Goal: Task Accomplishment & Management: Complete application form

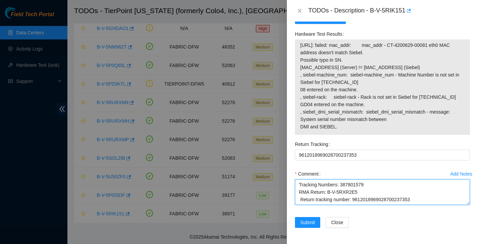
scroll to position [684, 0]
drag, startPoint x: 297, startPoint y: 214, endPoint x: 382, endPoint y: 251, distance: 92.7
click at [382, 172] on html "Field Tech Portal Data Centers Activity Logs Hardware Test (isok) Support TODOs…" at bounding box center [239, 50] width 478 height 244
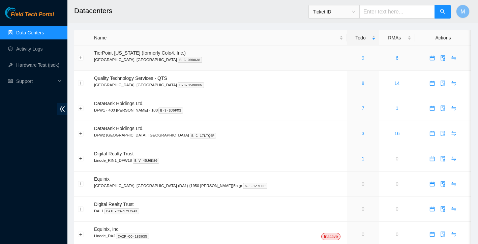
click at [361, 58] on link "9" at bounding box center [362, 57] width 3 height 5
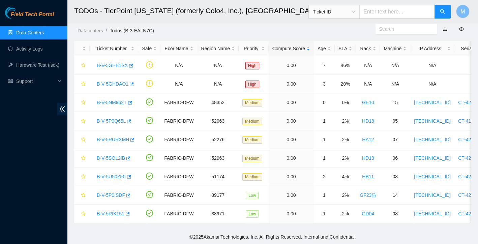
scroll to position [16, 0]
click at [116, 213] on link "B-V-5RIK151" at bounding box center [111, 213] width 28 height 5
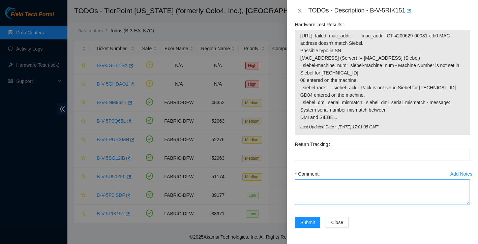
scroll to position [693, 0]
click at [314, 182] on textarea "Comment" at bounding box center [382, 192] width 175 height 26
paste textarea "Ticket: B-V-5RIK151 New SN: CT-4200629-00081 Bad SN: CT-4200708-00139 Service O…"
click at [299, 185] on textarea "Ticket: B-V-5RIK151 New SN: CT-4200629-00081 Bad SN: CT-4200708-00139 Service O…" at bounding box center [382, 192] width 175 height 26
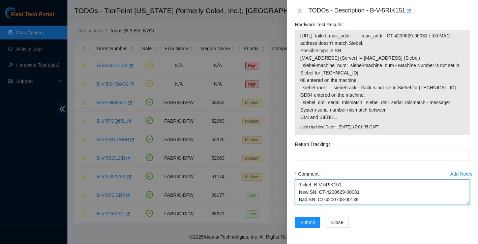
scroll to position [5, 0]
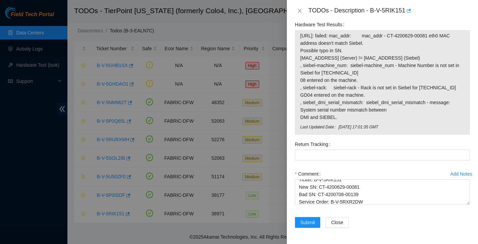
click at [302, 178] on label "Comment" at bounding box center [309, 173] width 28 height 11
click at [302, 179] on textarea "Ticket: B-V-5RIK151 New SN: CT-4200629-00081 Bad SN: CT-4200708-00139 Service O…" at bounding box center [382, 192] width 175 height 26
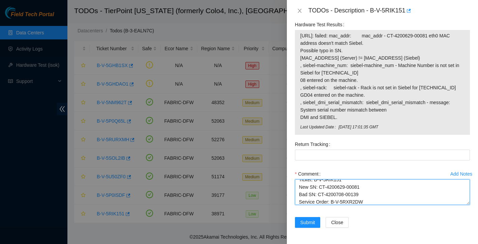
click at [301, 182] on textarea "Ticket: B-V-5RIK151 New SN: CT-4200629-00081 Bad SN: CT-4200708-00139 Service O…" at bounding box center [382, 192] width 175 height 26
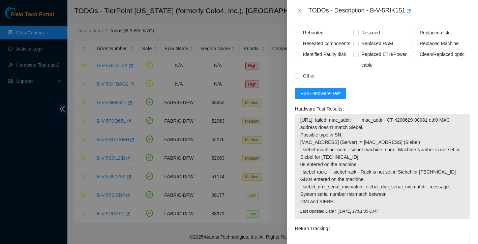
scroll to position [591, 0]
drag, startPoint x: 338, startPoint y: 118, endPoint x: 297, endPoint y: 141, distance: 46.5
click at [297, 141] on div "23.47.57.107: failed: mac_addr: mac_addr - CT-4200629-00081 eth0 MAC address do…" at bounding box center [382, 166] width 175 height 105
copy tbody "23.47.57.107: failed: mac_addr: mac_addr - CT-4200629-00081 eth0 MAC address do…"
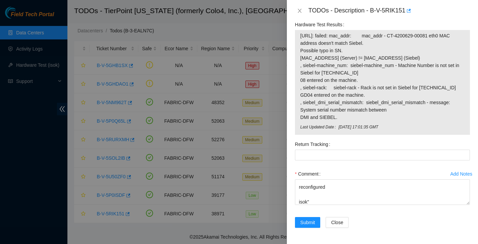
scroll to position [693, 0]
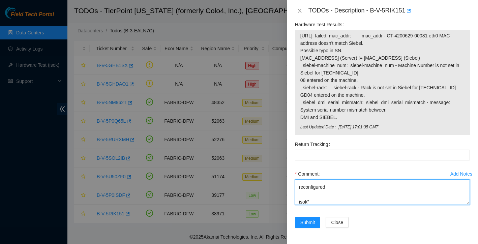
click at [323, 203] on textarea "replaced server rescued reconfigured isok" Ticket: B-V-5RIK151 New SN: CT-42006…" at bounding box center [382, 192] width 175 height 26
paste textarea "23.47.57.107: failed: mac_addr: mac_addr - CT-4200629-00081 eth0 MAC address do…"
paste textarea "resolve. Note that Siebel has a different "Asset Tag / ID" registered for CT-42…"
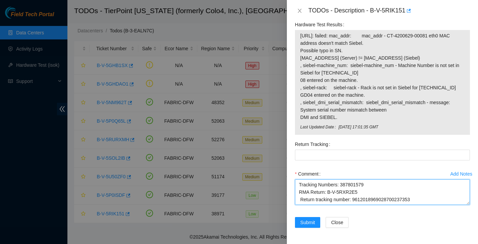
drag, startPoint x: 353, startPoint y: 192, endPoint x: 419, endPoint y: 190, distance: 66.1
click at [419, 190] on textarea "replaced server rescued reconfigured isok: 23.47.57.107: failed: mac_addr: mac_…" at bounding box center [382, 192] width 175 height 26
type textarea "replaced server rescued reconfigured isok: 23.47.57.107: failed: mac_addr: mac_…"
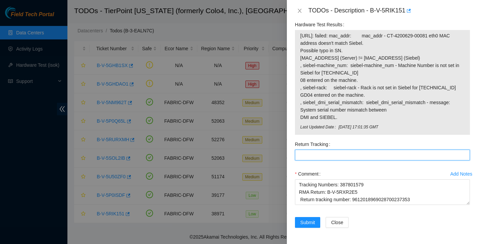
click at [370, 155] on Tracking "Return Tracking" at bounding box center [382, 155] width 175 height 11
paste Tracking "9612018969028700237353"
type Tracking "9612018969028700237353"
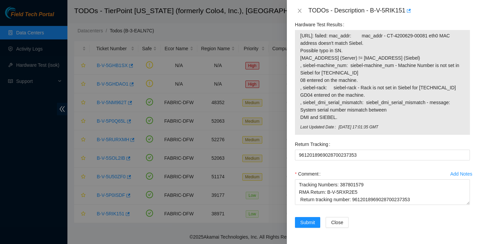
click at [367, 168] on div "Return Tracking 9612018969028700237353" at bounding box center [382, 154] width 180 height 30
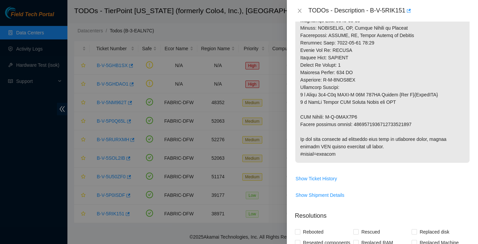
scroll to position [501, 0]
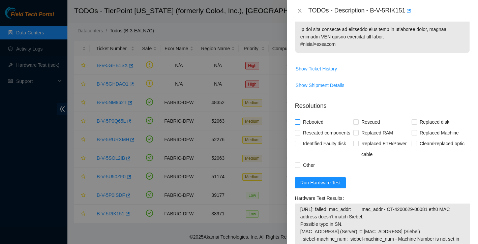
click at [298, 124] on input "Rebooted" at bounding box center [297, 121] width 5 height 5
checkbox input "true"
click at [356, 124] on input "Rescued" at bounding box center [355, 121] width 5 height 5
checkbox input "true"
click at [412, 135] on input "Replaced Machine" at bounding box center [413, 132] width 5 height 5
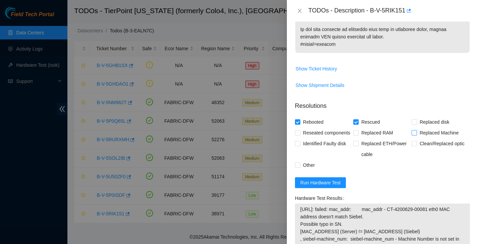
checkbox input "true"
click at [296, 135] on input "Reseated components" at bounding box center [297, 132] width 5 height 5
checkbox input "true"
click at [298, 167] on input "Other" at bounding box center [297, 164] width 5 height 5
checkbox input "true"
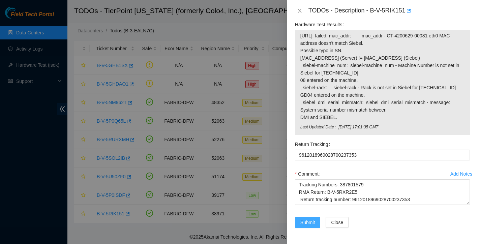
scroll to position [693, 0]
click at [307, 220] on span "Submit" at bounding box center [307, 222] width 15 height 7
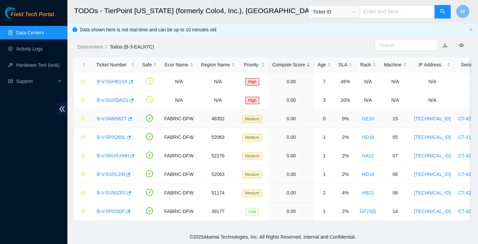
scroll to position [0, 0]
click at [43, 48] on link "Activity Logs" at bounding box center [29, 48] width 27 height 5
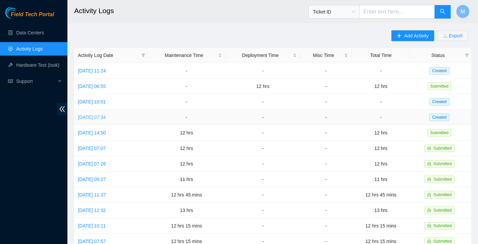
click at [106, 117] on link "Tue, 19 Aug 2025 07:34" at bounding box center [92, 117] width 28 height 5
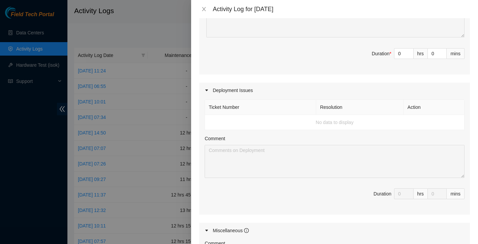
scroll to position [1436, 0]
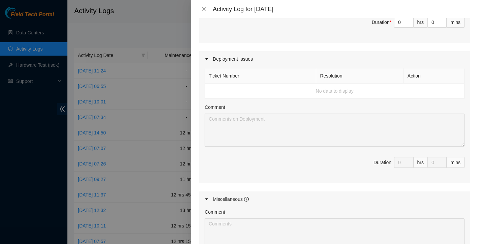
drag, startPoint x: 209, startPoint y: 61, endPoint x: 419, endPoint y: 53, distance: 209.6
copy tbody "B-V-5SNDL34 Resolution: Rebooted, Reseated components, Rescued, Other, Comment:…"
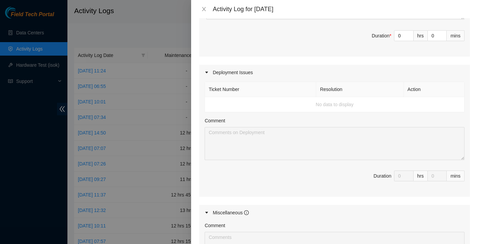
scroll to position [1453, 0]
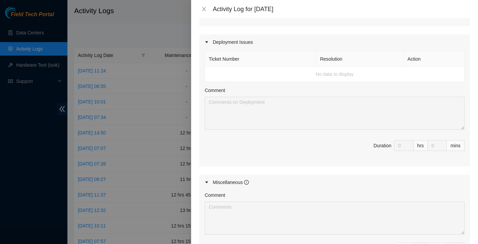
drag, startPoint x: 208, startPoint y: 149, endPoint x: 434, endPoint y: 39, distance: 251.5
copy tbody "B-V-5SNDL34 Resolution: Rebooted, Reseated components, Rescued, Other, Comment:…"
click at [401, 10] on input "0" at bounding box center [403, 5] width 19 height 10
type input "1"
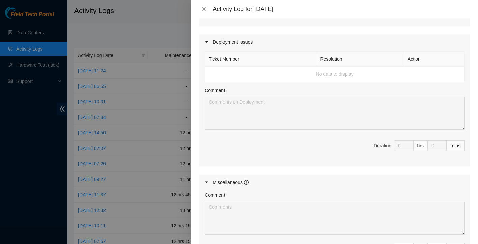
type input "1"
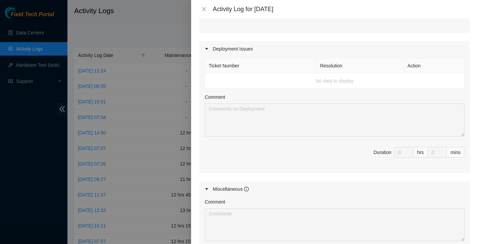
type input "12"
paste textarea "B-V-5SNDL34 Resolution: Rebooted, Reseated components, Rescued, Other, Comment:…"
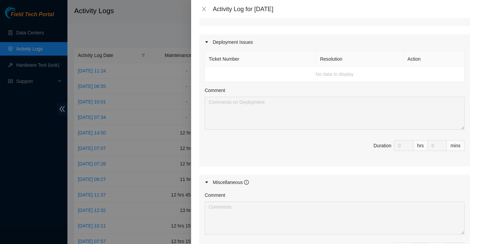
scroll to position [976, 0]
paste textarea "Worked alongside Yzaak to improve overall organization and cleanliness within t…"
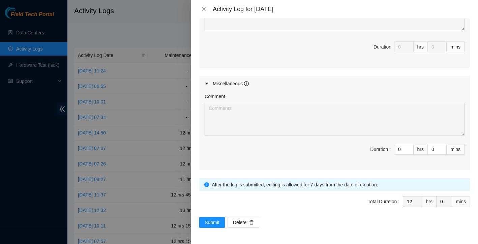
scroll to position [1653, 0]
type textarea "B-V-5SNDL34 Resolution: Rebooted, Reseated components, Rescued, Other, Comment:…"
click at [213, 223] on span "Submit" at bounding box center [211, 222] width 15 height 7
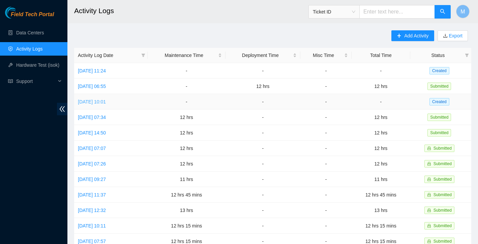
click at [106, 101] on link "Wed, 20 Aug 2025 10:01" at bounding box center [92, 101] width 28 height 5
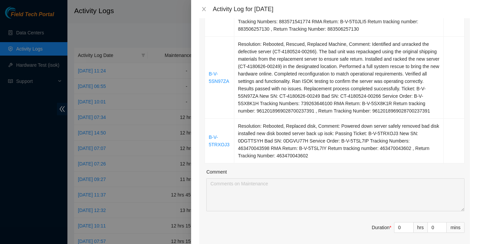
scroll to position [259, 0]
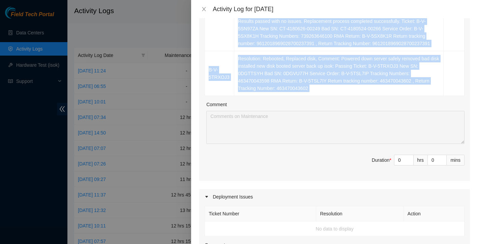
drag, startPoint x: 210, startPoint y: 71, endPoint x: 337, endPoint y: 103, distance: 131.1
click at [337, 103] on div "Ticket Number Resolution Action B-V-5SWI283 Resolution: Rebooted, Rescued, Repl…" at bounding box center [334, 22] width 270 height 318
copy tbody "B-V-5SWI283 Resolution: Rebooted, Rescued, Replaced Machine, Comment: Identifie…"
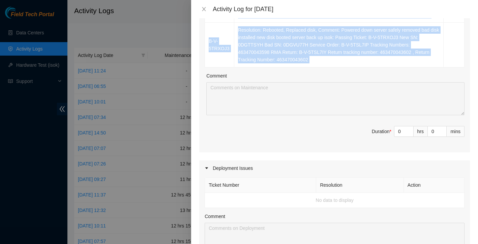
scroll to position [296, 0]
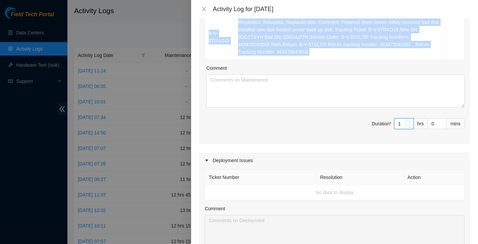
type input "1"
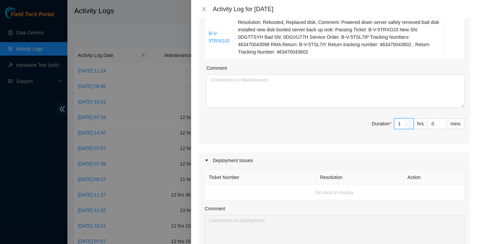
click at [406, 125] on span "Increase Value" at bounding box center [408, 122] width 7 height 6
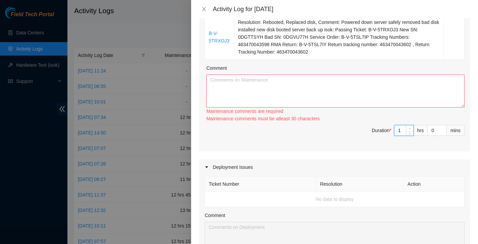
type input "2"
click at [406, 131] on span "Increase Value" at bounding box center [408, 128] width 7 height 6
type input "3"
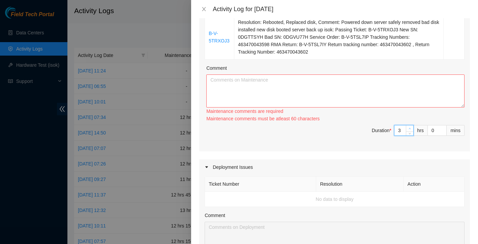
click at [406, 131] on span "Increase Value" at bounding box center [408, 128] width 7 height 6
type input "4"
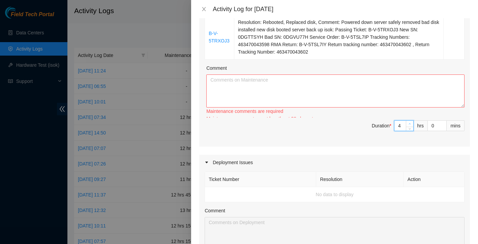
click at [406, 127] on span "Increase Value" at bounding box center [408, 124] width 7 height 6
type input "5"
click at [406, 127] on span "Increase Value" at bounding box center [408, 124] width 7 height 6
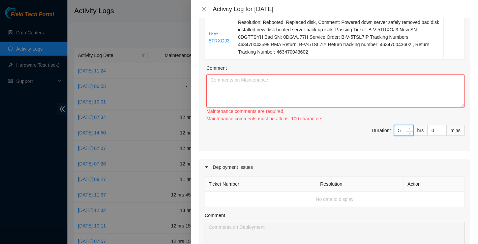
type input "6"
click at [408, 131] on span "up" at bounding box center [410, 129] width 4 height 4
type input "7"
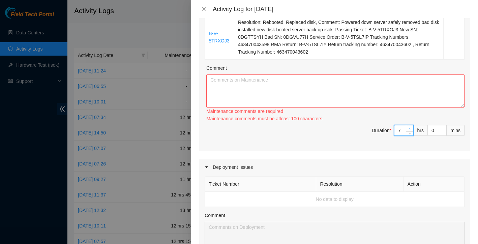
click at [408, 131] on span "up" at bounding box center [410, 129] width 4 height 4
type input "8"
click at [408, 131] on span "up" at bounding box center [410, 129] width 4 height 4
type input "9"
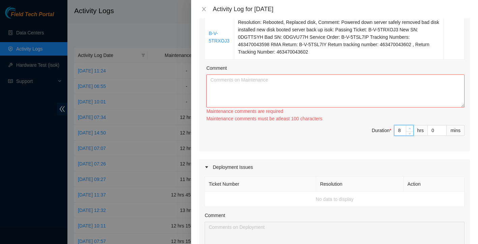
type input "9"
click at [408, 131] on span "up" at bounding box center [410, 129] width 4 height 4
type input "10"
click at [408, 131] on span "up" at bounding box center [410, 129] width 4 height 4
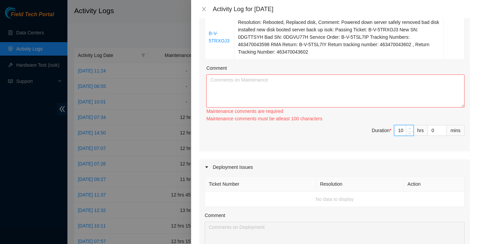
type input "11"
click at [408, 131] on span "up" at bounding box center [410, 129] width 4 height 4
type input "12"
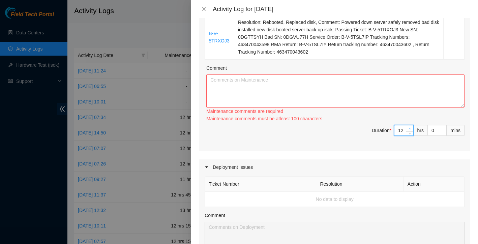
click at [408, 131] on span "up" at bounding box center [410, 129] width 4 height 4
click at [339, 102] on textarea "Comment" at bounding box center [335, 90] width 258 height 33
paste textarea "B-V-5SWI283 Resolution: Rebooted, Rescued, Replaced Machine, Comment: Identifie…"
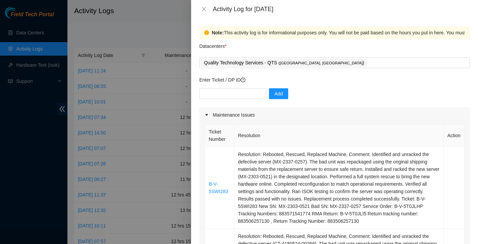
scroll to position [0, 0]
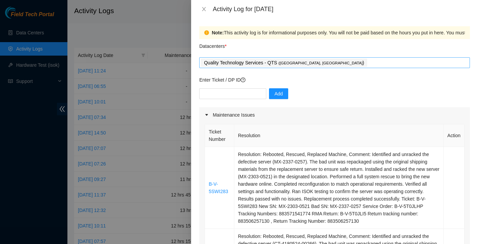
click at [311, 60] on div "Quality Technology Services - QTS ( Irving, TX )" at bounding box center [334, 62] width 267 height 9
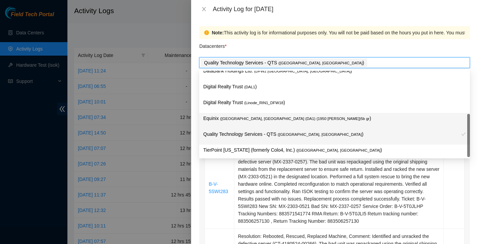
scroll to position [25, 0]
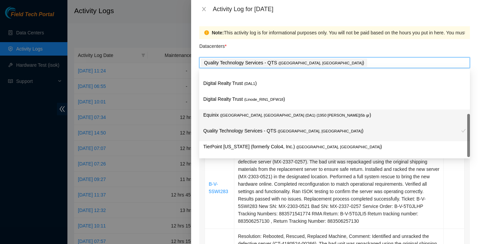
click at [260, 143] on p "TierPoint Texas (formerly Colo4, Inc.) ( Dallas, TX )" at bounding box center [334, 147] width 262 height 8
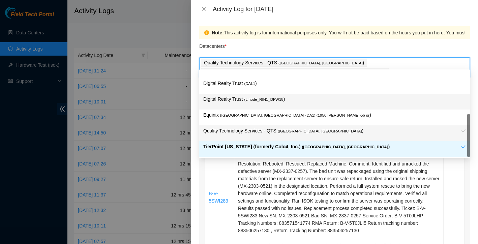
click at [357, 97] on p "Digital Realty Trust ( Linode_RIN1_DFW18 )" at bounding box center [334, 99] width 262 height 8
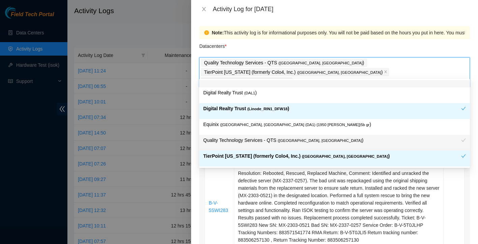
click at [290, 79] on icon "close" at bounding box center [288, 80] width 3 height 3
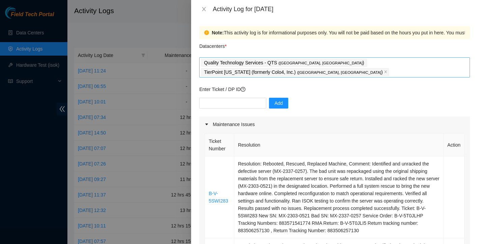
click at [285, 47] on div "Datacenters *" at bounding box center [334, 48] width 270 height 18
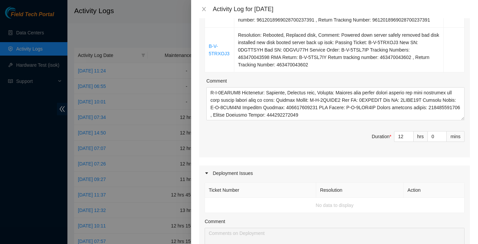
scroll to position [303, 0]
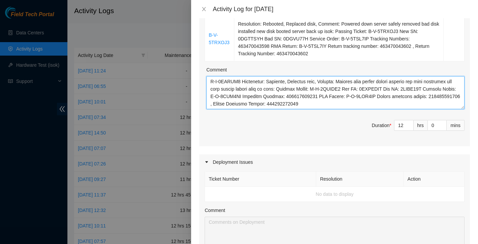
click at [385, 87] on textarea "Comment" at bounding box center [335, 92] width 258 height 33
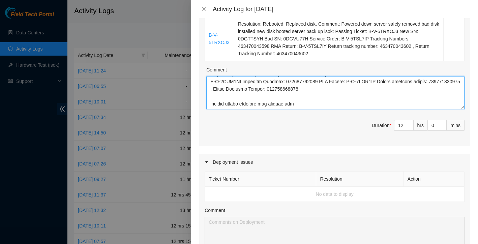
paste textarea "DP78506"
drag, startPoint x: 209, startPoint y: 100, endPoint x: 393, endPoint y: 103, distance: 184.6
click at [393, 103] on textarea "Comment" at bounding box center [335, 92] width 258 height 33
click at [362, 98] on textarea "Comment" at bounding box center [335, 92] width 258 height 33
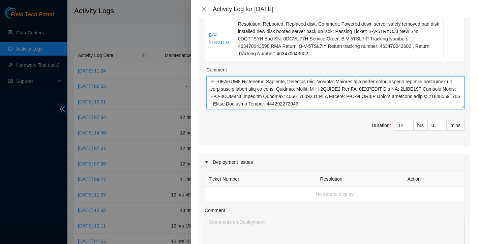
paste textarea "For DP78506 and DP78507, I worked on completing the server cabling, establishin…"
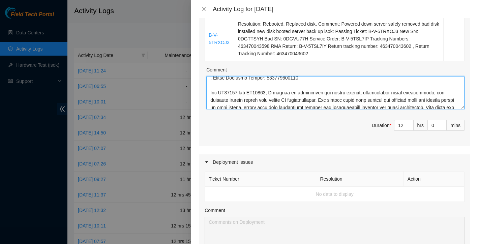
scroll to position [285, 0]
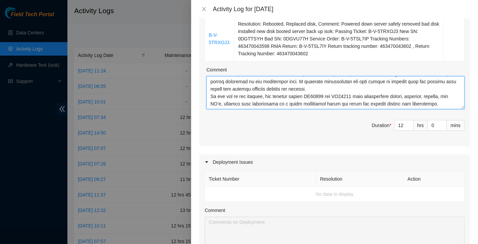
type textarea "B-V-5SWI283 Resolution: Rebooted, Rescued, Replaced Machine, Comment: Identifie…"
click at [351, 131] on span "Duration * 12 hrs 0 mins" at bounding box center [334, 129] width 260 height 19
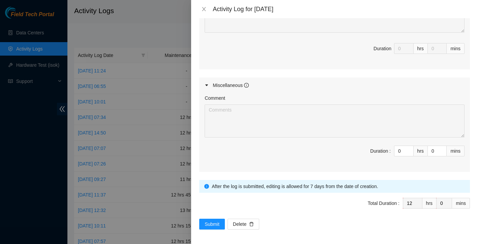
scroll to position [520, 0]
click at [207, 225] on span "Submit" at bounding box center [211, 224] width 15 height 7
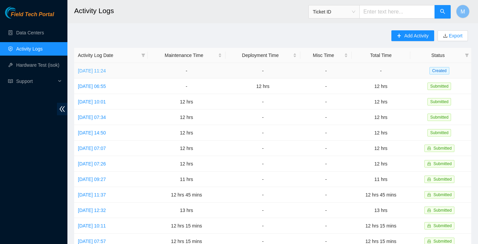
click at [106, 70] on link "Fri, 22 Aug 2025 11:24" at bounding box center [92, 70] width 28 height 5
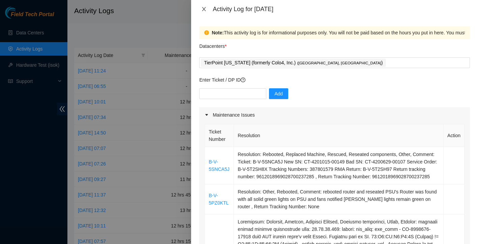
click at [202, 7] on icon "close" at bounding box center [204, 9] width 4 height 4
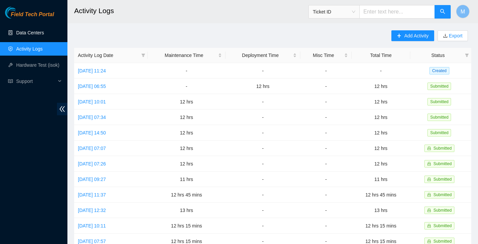
click at [27, 33] on link "Data Centers" at bounding box center [30, 32] width 28 height 5
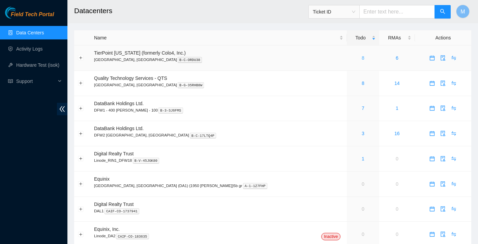
click at [361, 59] on link "8" at bounding box center [362, 57] width 3 height 5
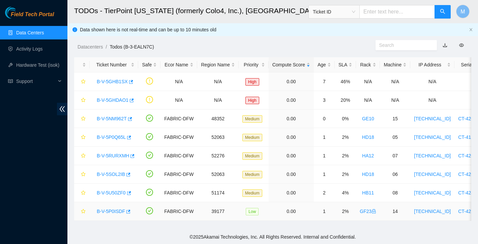
click at [116, 208] on link "B-V-5P0ISDF" at bounding box center [111, 210] width 28 height 5
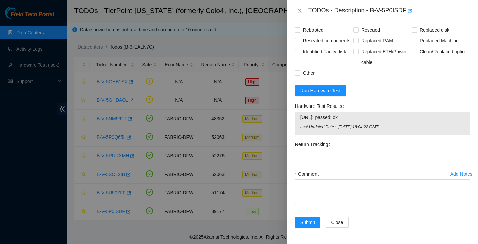
scroll to position [611, 0]
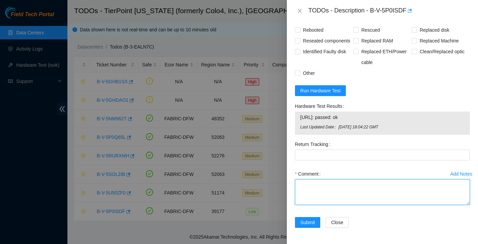
click at [324, 189] on textarea "Comment" at bounding box center [382, 192] width 175 height 26
paste textarea "Ticket: New SN: Bad SN:"
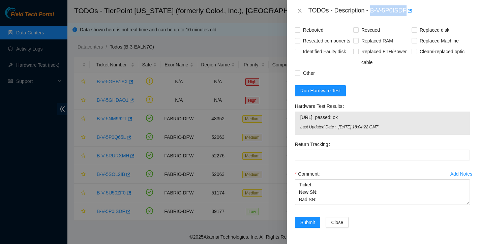
drag, startPoint x: 372, startPoint y: 12, endPoint x: 408, endPoint y: 10, distance: 36.1
click at [408, 10] on div "TODOs - Description - B-V-5P0ISDF" at bounding box center [388, 10] width 161 height 11
copy div "B-V-5P0ISDF"
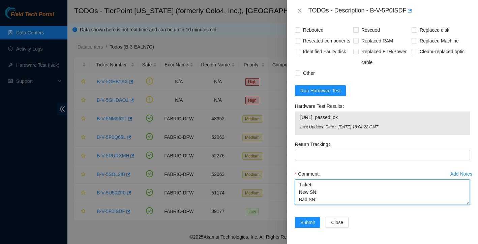
click at [318, 184] on textarea "Ticket: New SN: Bad SN:" at bounding box center [382, 192] width 175 height 26
paste textarea "B-V-5P0ISDF"
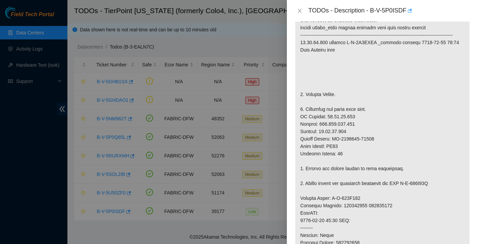
scroll to position [201, 0]
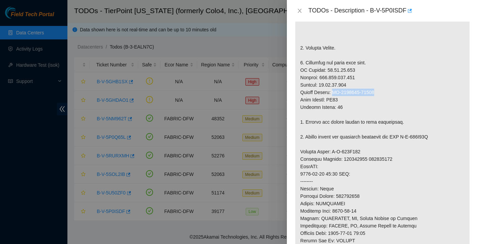
drag, startPoint x: 333, startPoint y: 101, endPoint x: 383, endPoint y: 101, distance: 49.5
click at [383, 101] on p at bounding box center [382, 151] width 174 height 403
copy p "CT-4210331-00062"
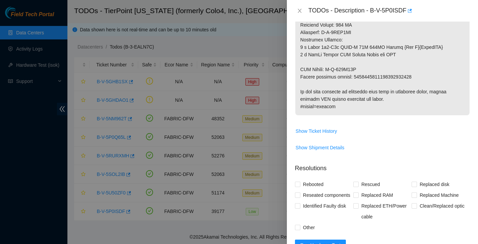
scroll to position [587, 0]
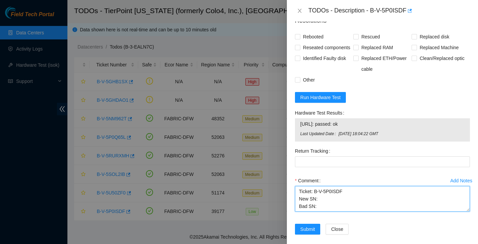
click at [323, 211] on textarea "Ticket: B-V-5P0ISDF New SN: Bad SN:" at bounding box center [382, 199] width 175 height 26
click at [322, 211] on textarea "Ticket: B-V-5P0ISDF New SN: Bad SN:" at bounding box center [382, 199] width 175 height 26
paste textarea "CT-4210331-00062"
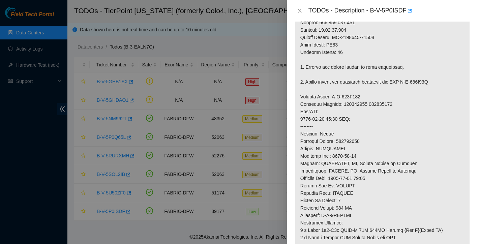
scroll to position [206, 0]
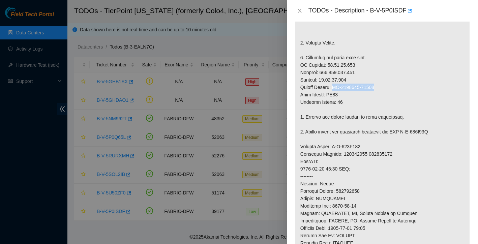
drag, startPoint x: 334, startPoint y: 95, endPoint x: 384, endPoint y: 95, distance: 50.5
click at [384, 95] on p at bounding box center [382, 146] width 174 height 403
copy p "CT-4210331-00062"
click at [373, 107] on p at bounding box center [382, 146] width 174 height 403
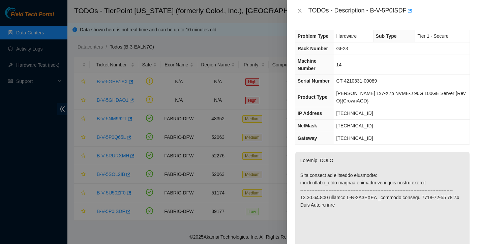
scroll to position [0, 0]
drag, startPoint x: 339, startPoint y: 79, endPoint x: 389, endPoint y: 80, distance: 49.5
click at [389, 80] on td "CT-4210331-00089" at bounding box center [401, 81] width 136 height 12
copy span "CT-4210331-00089"
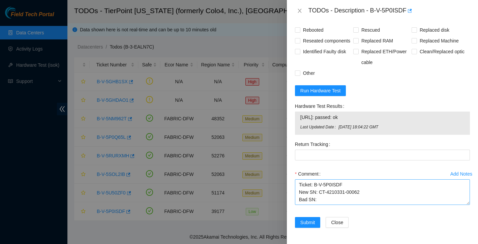
scroll to position [611, 0]
click at [332, 202] on textarea "Ticket: B-V-5P0ISDF New SN: CT-4210331-00062 Bad SN:" at bounding box center [382, 192] width 175 height 26
paste textarea "CT-4210331-00089"
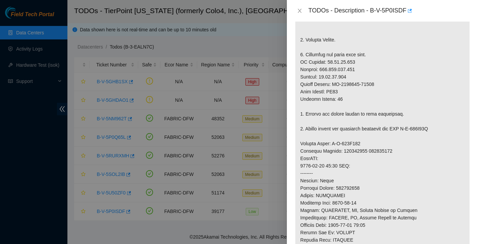
scroll to position [201, 0]
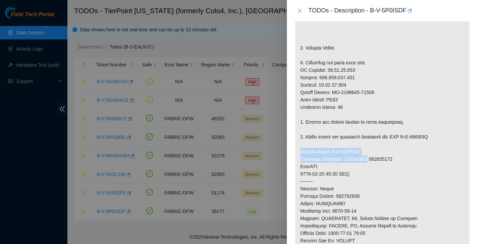
drag, startPoint x: 300, startPoint y: 159, endPoint x: 369, endPoint y: 168, distance: 68.9
click at [369, 168] on p at bounding box center [382, 151] width 174 height 403
copy p "Service Order: B-W-138S955 Tracking Numbers: 387801579"
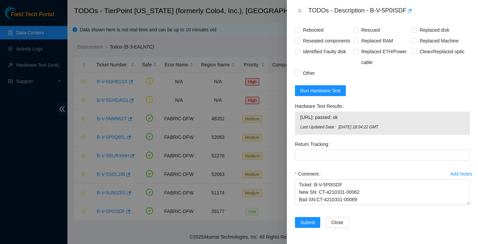
scroll to position [611, 0]
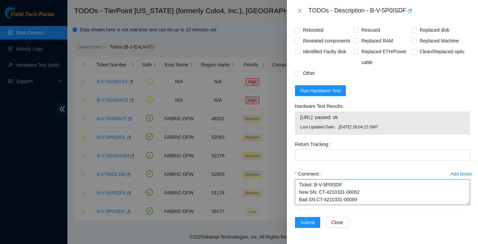
click at [370, 197] on textarea "Ticket: B-V-5P0ISDF New SN: CT-4210331-00062 Bad SN:CT-4210331-00089" at bounding box center [382, 192] width 175 height 26
paste textarea "Service Order: B-W-138S955 Tracking Numbers: 387801579"
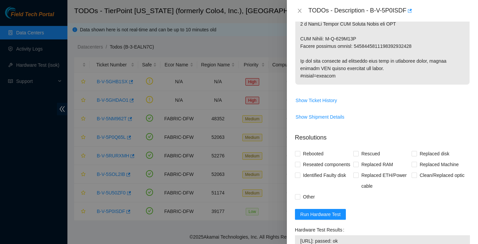
scroll to position [429, 0]
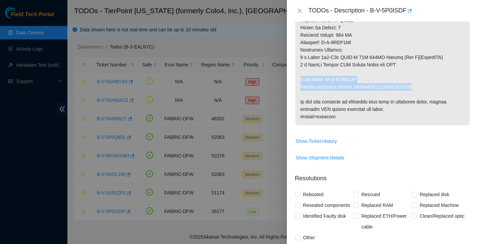
drag, startPoint x: 300, startPoint y: 87, endPoint x: 427, endPoint y: 96, distance: 126.9
copy p "RMA Return: B-W-138S95E Return tracking number: 9612018969028700237360"
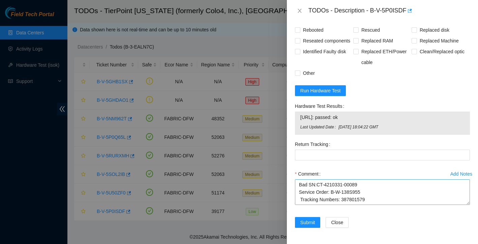
scroll to position [611, 0]
click at [376, 203] on textarea "Ticket: B-V-5P0ISDF New SN: CT-4210331-00062 Bad SN:CT-4210331-00089 Service Or…" at bounding box center [382, 192] width 175 height 26
paste textarea "RMA Return: B-W-138S95E Return tracking number: 9612018969028700237360"
drag, startPoint x: 355, startPoint y: 193, endPoint x: 429, endPoint y: 189, distance: 74.6
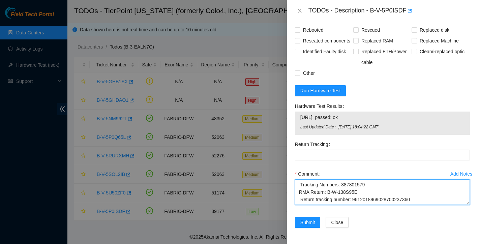
click at [429, 189] on textarea "Ticket: B-V-5P0ISDF New SN: CT-4210331-00062 Bad SN:CT-4210331-00089 Service Or…" at bounding box center [382, 192] width 175 height 26
type textarea "Ticket: B-V-5P0ISDF New SN: CT-4210331-00062 Bad SN:CT-4210331-00089 Service Or…"
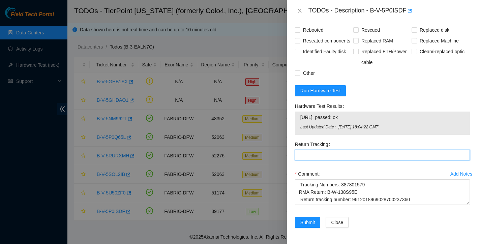
click at [362, 156] on Tracking "Return Tracking" at bounding box center [382, 155] width 175 height 11
paste Tracking "9612018969028700237360"
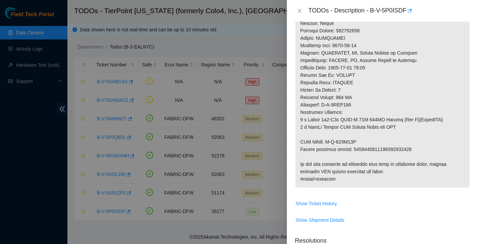
scroll to position [489, 0]
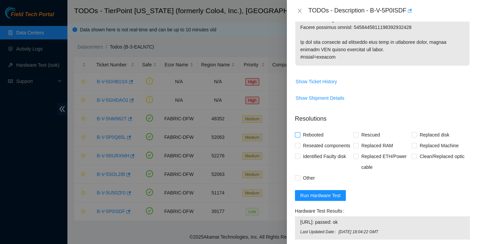
type Tracking "9612018969028700237360"
click at [297, 137] on input "Rebooted" at bounding box center [297, 134] width 5 height 5
checkbox input "true"
click at [355, 137] on input "Rescued" at bounding box center [355, 134] width 5 height 5
checkbox input "true"
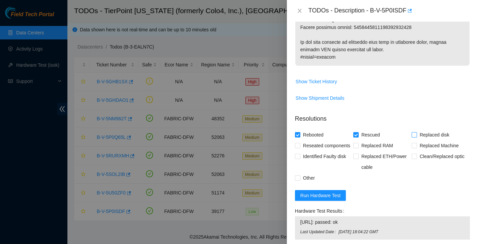
click at [415, 137] on input "Replaced disk" at bounding box center [413, 134] width 5 height 5
checkbox input "true"
click at [300, 148] on span at bounding box center [297, 145] width 5 height 5
click at [299, 148] on input "Reseated components" at bounding box center [297, 145] width 5 height 5
checkbox input "true"
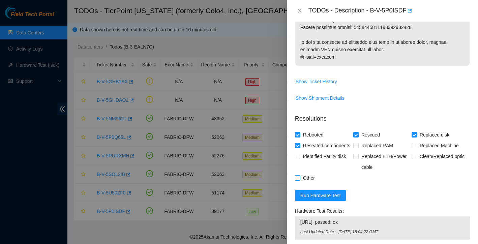
click at [296, 180] on input "Other" at bounding box center [297, 177] width 5 height 5
checkbox input "true"
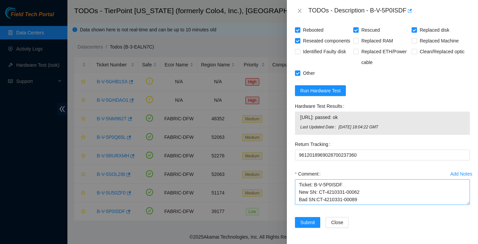
scroll to position [0, 0]
click at [299, 183] on textarea "Ticket: B-V-5P0ISDF New SN: CT-4210331-00062 Bad SN:CT-4210331-00089 Service Or…" at bounding box center [382, 192] width 175 height 26
click at [308, 182] on textarea "Ticket: B-V-5P0ISDF New SN: CT-4210331-00062 Bad SN:CT-4210331-00089 Service Or…" at bounding box center [382, 192] width 175 height 26
paste textarea "I requested and obtained ESSL rack access, which was approved by NIE before wor…"
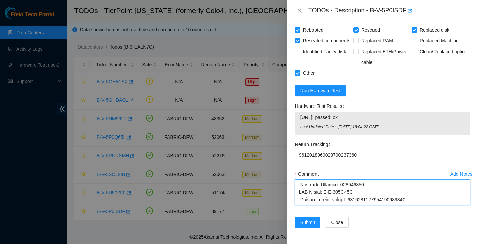
drag, startPoint x: 298, startPoint y: 188, endPoint x: 359, endPoint y: 230, distance: 73.4
click at [359, 230] on form "Resolutions Rebooted Rescued Replaced disk Reseated components Replaced RAM Rep…" at bounding box center [382, 120] width 175 height 232
click at [338, 201] on textarea "Comment" at bounding box center [382, 192] width 175 height 26
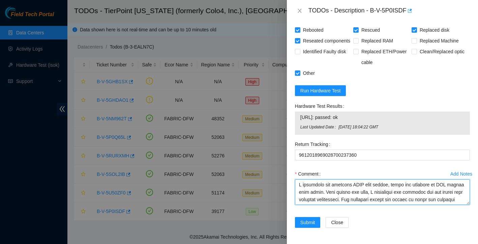
drag, startPoint x: 423, startPoint y: 194, endPoint x: 378, endPoint y: 145, distance: 67.2
click at [378, 145] on form "Resolutions Rebooted Rescued Replaced disk Reseated components Replaced RAM Rep…" at bounding box center [382, 120] width 175 height 232
type textarea "I requested and obtained ESSL rack access, which was approved by NIE before wor…"
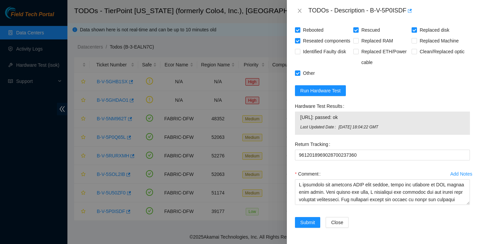
click at [334, 168] on div "Return Tracking 9612018969028700237360" at bounding box center [382, 154] width 180 height 30
click at [325, 88] on span "Run Hardware Test" at bounding box center [320, 90] width 40 height 7
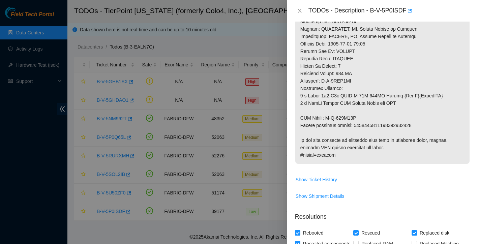
scroll to position [394, 0]
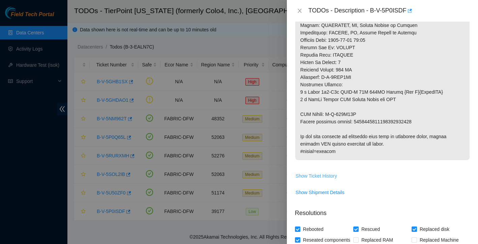
click at [335, 180] on span "Show Ticket History" at bounding box center [315, 175] width 41 height 7
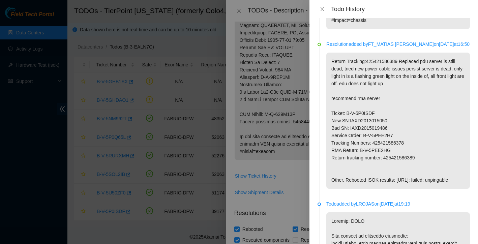
scroll to position [1754, 0]
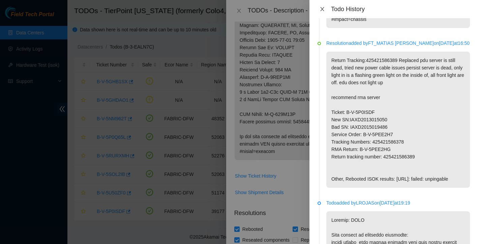
click at [322, 9] on icon "close" at bounding box center [321, 8] width 5 height 5
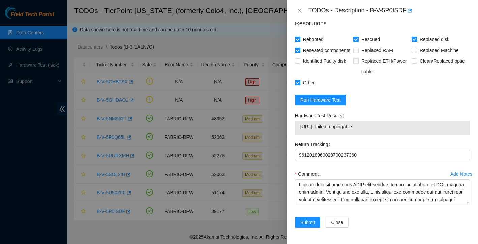
scroll to position [594, 0]
click at [337, 104] on span "Run Hardware Test" at bounding box center [320, 99] width 40 height 7
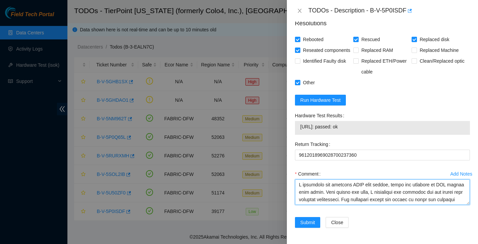
scroll to position [148, 0]
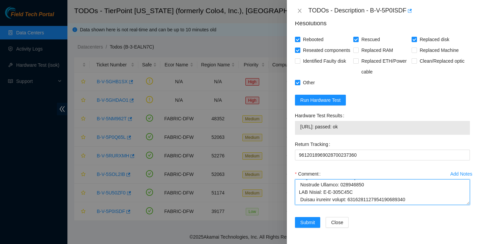
drag, startPoint x: 298, startPoint y: 184, endPoint x: 392, endPoint y: 267, distance: 125.7
click at [392, 243] on html "Field Tech Portal Data Centers Activity Logs Hardware Test (isok) Support TODOs…" at bounding box center [239, 122] width 478 height 244
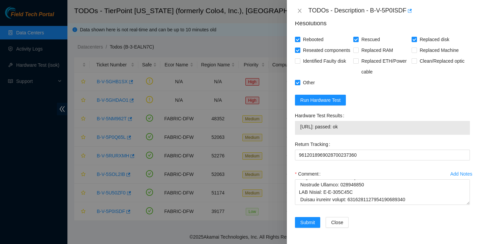
click at [381, 221] on div "Submit Close" at bounding box center [382, 226] width 180 height 19
click at [307, 225] on span "Submit" at bounding box center [307, 222] width 15 height 7
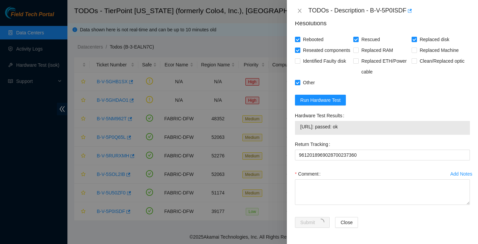
scroll to position [0, 0]
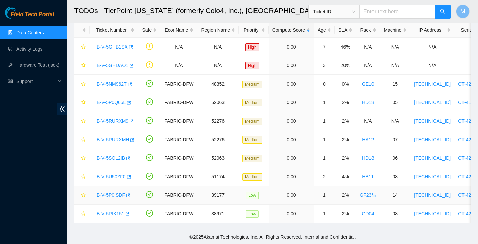
scroll to position [132, 0]
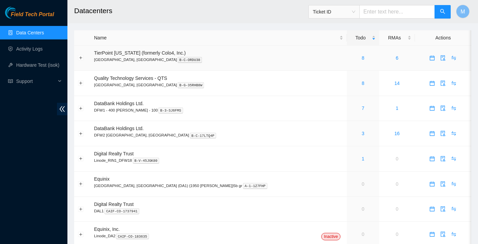
click at [350, 61] on div "8" at bounding box center [362, 57] width 25 height 7
